Goal: Transaction & Acquisition: Subscribe to service/newsletter

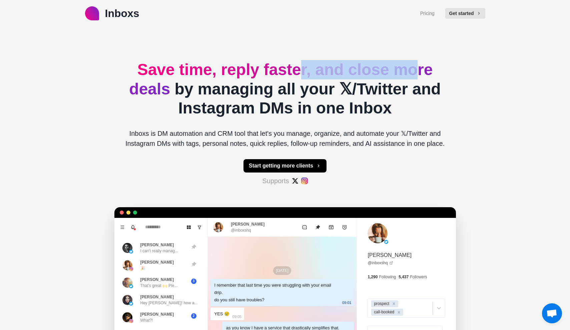
drag, startPoint x: 307, startPoint y: 74, endPoint x: 407, endPoint y: 74, distance: 100.4
click at [413, 74] on span "Save time, reply faster, and close more deals" at bounding box center [281, 79] width 304 height 37
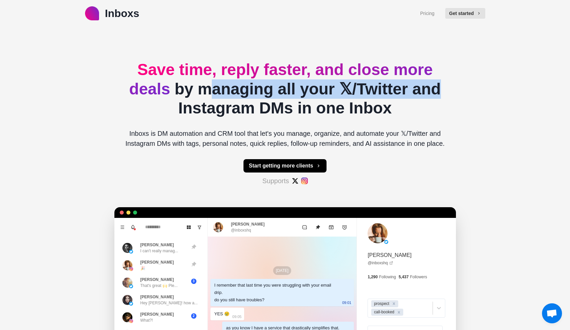
drag, startPoint x: 199, startPoint y: 92, endPoint x: 426, endPoint y: 92, distance: 226.8
click at [426, 92] on h2 "Save time, reply faster, and close more deals by managing all your 𝕏/Twitter an…" at bounding box center [285, 89] width 331 height 58
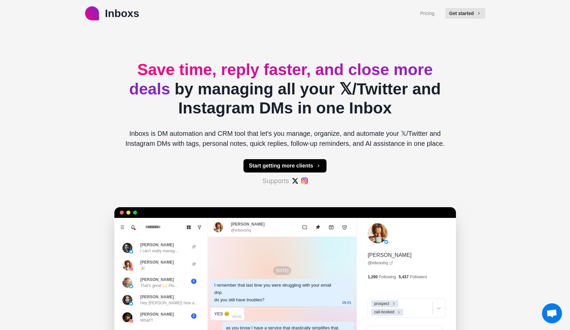
drag, startPoint x: 320, startPoint y: 93, endPoint x: 297, endPoint y: 97, distance: 23.0
click at [320, 93] on h2 "Save time, reply faster, and close more deals by managing all your 𝕏/Twitter an…" at bounding box center [285, 89] width 331 height 58
drag, startPoint x: 250, startPoint y: 107, endPoint x: 446, endPoint y: 117, distance: 195.4
click at [446, 117] on h2 "Save time, reply faster, and close more deals by managing all your 𝕏/Twitter an…" at bounding box center [285, 89] width 331 height 58
click at [449, 118] on div "Save time, reply faster, and close more deals by managing all your 𝕏/Twitter an…" at bounding box center [285, 223] width 331 height 392
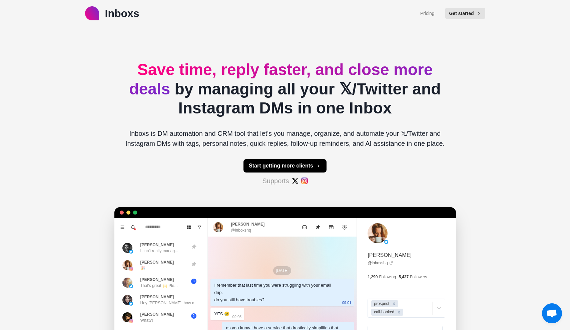
scroll to position [3, 0]
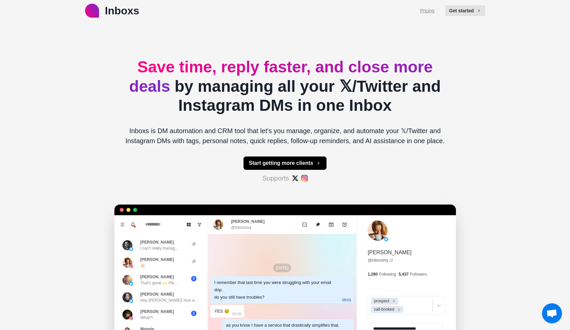
click at [427, 12] on link "Pricing" at bounding box center [427, 10] width 14 height 7
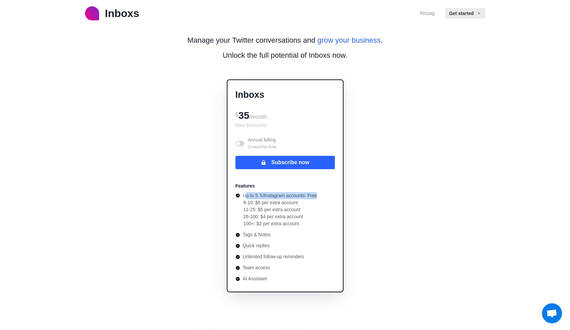
drag, startPoint x: 245, startPoint y: 193, endPoint x: 347, endPoint y: 196, distance: 101.8
click at [347, 196] on div "Inboxs $ 35 /month Billed $ 35 monthly Annual billing 2 months free Subscribe n…" at bounding box center [285, 186] width 153 height 234
click at [349, 195] on div "Inboxs $ 35 /month Billed $ 35 monthly Annual billing 2 months free Subscribe n…" at bounding box center [285, 186] width 153 height 234
